Goal: Information Seeking & Learning: Learn about a topic

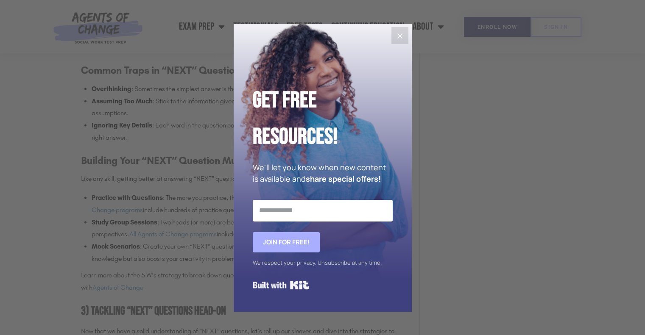
click at [401, 24] on div "Get Free Resources! We'll let you know when new content is available and share …" at bounding box center [323, 168] width 178 height 288
click at [399, 43] on button "Close" at bounding box center [399, 35] width 17 height 17
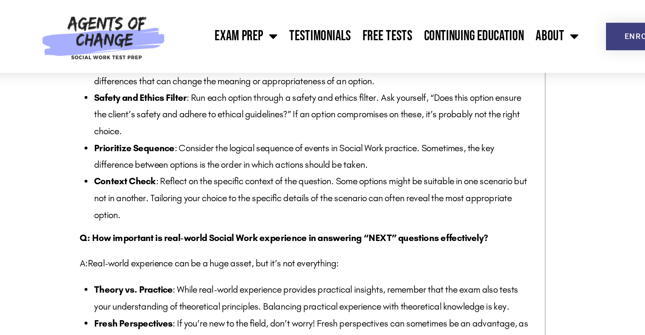
scroll to position [1981, 0]
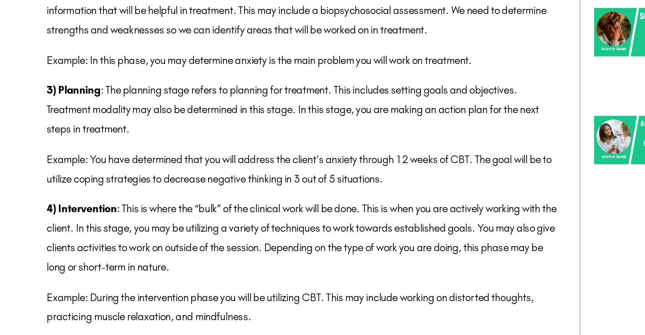
scroll to position [590, 0]
